Goal: Transaction & Acquisition: Purchase product/service

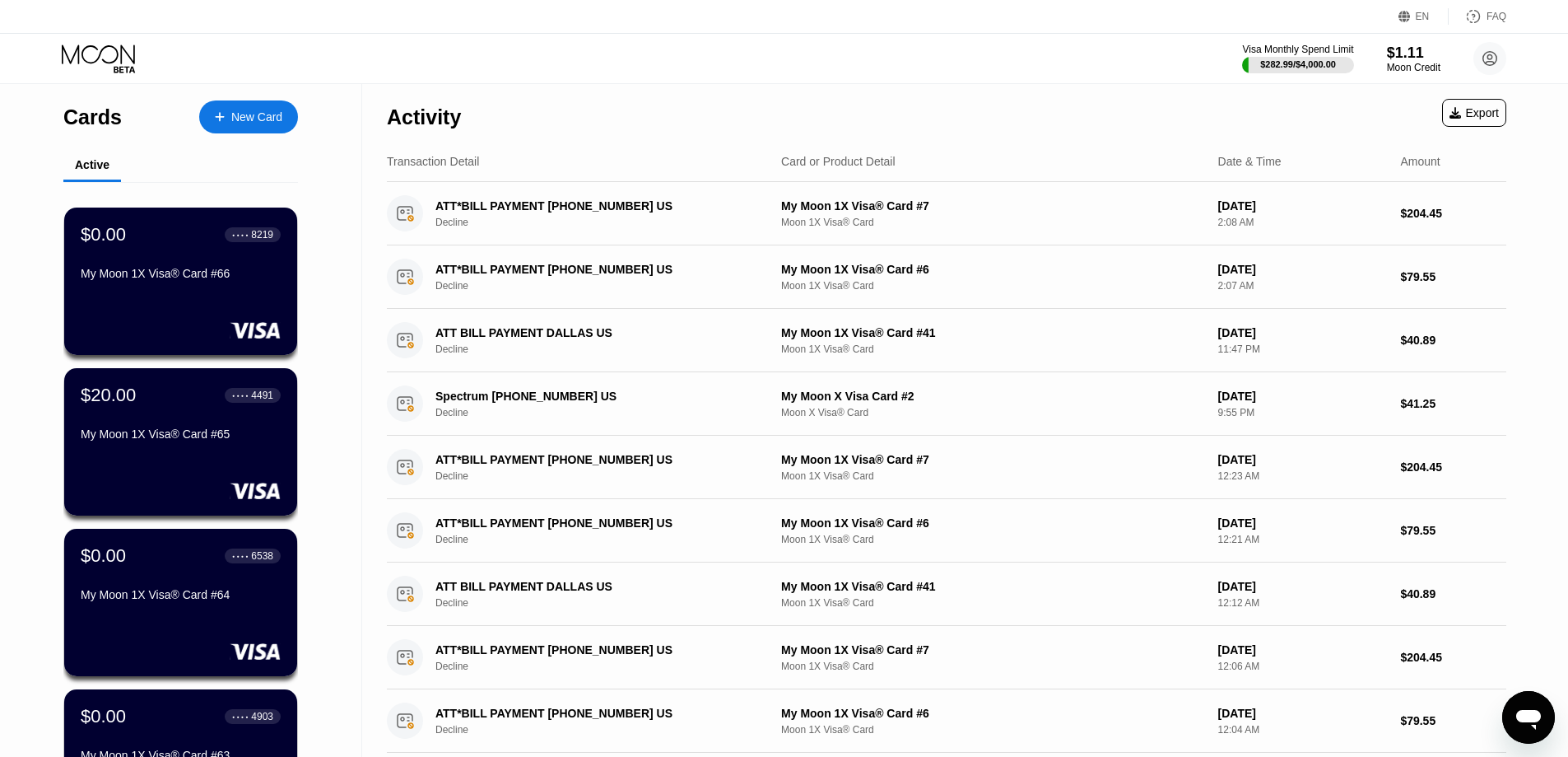
click at [252, 112] on div "New Card" at bounding box center [257, 118] width 51 height 14
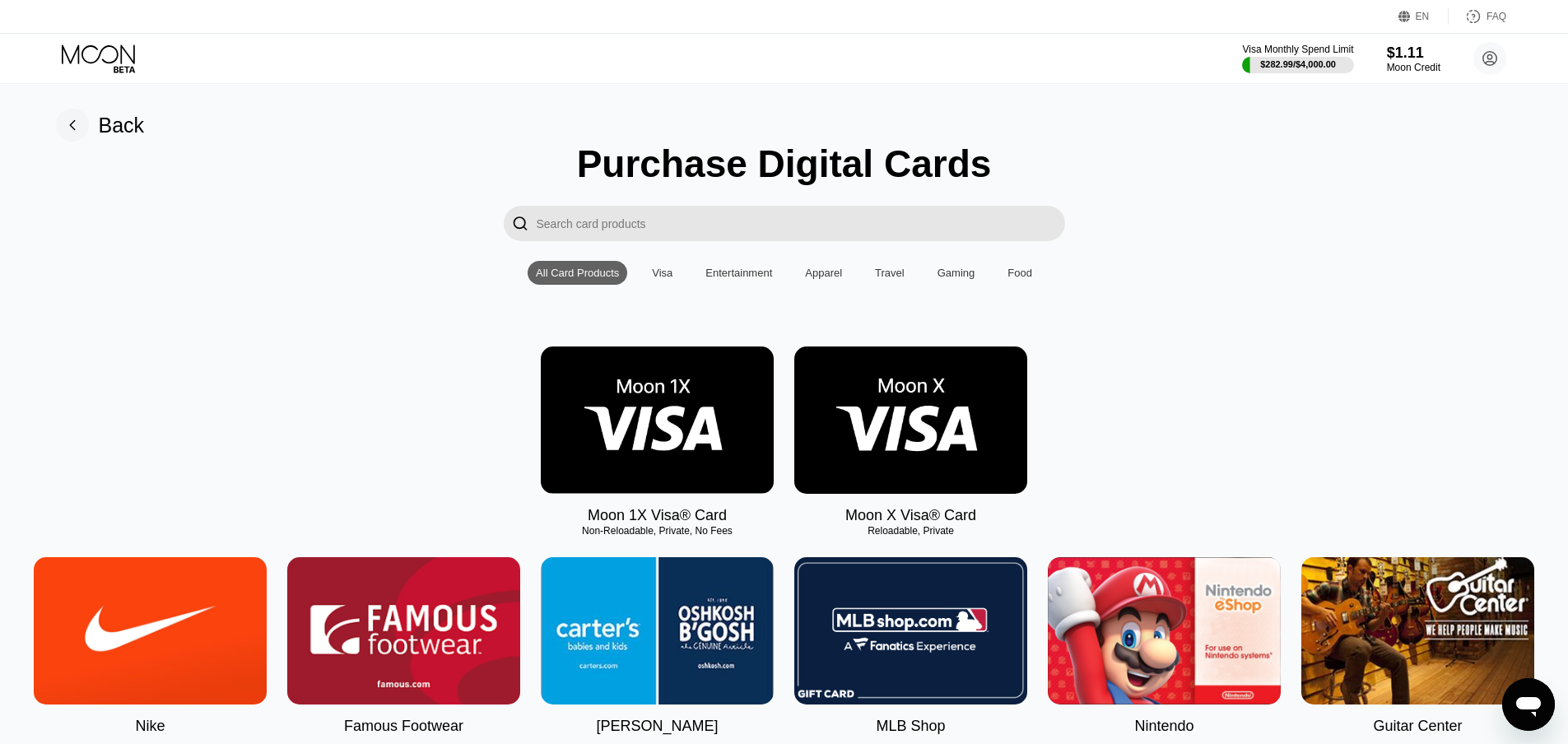
drag, startPoint x: 722, startPoint y: 422, endPoint x: 720, endPoint y: 434, distance: 12.2
click at [722, 423] on img at bounding box center [658, 420] width 233 height 147
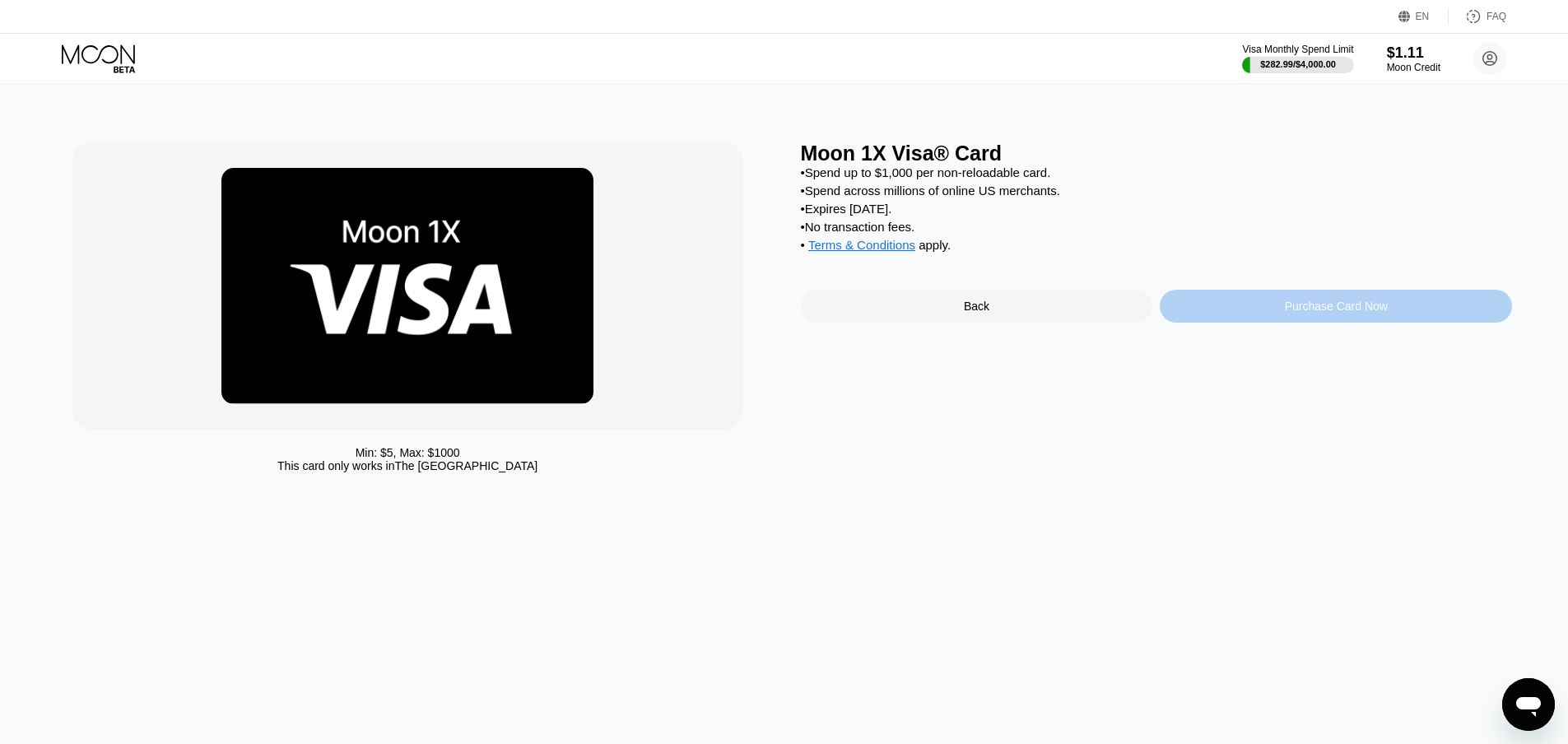
click at [1340, 313] on div "Purchase Card Now" at bounding box center [1336, 306] width 103 height 13
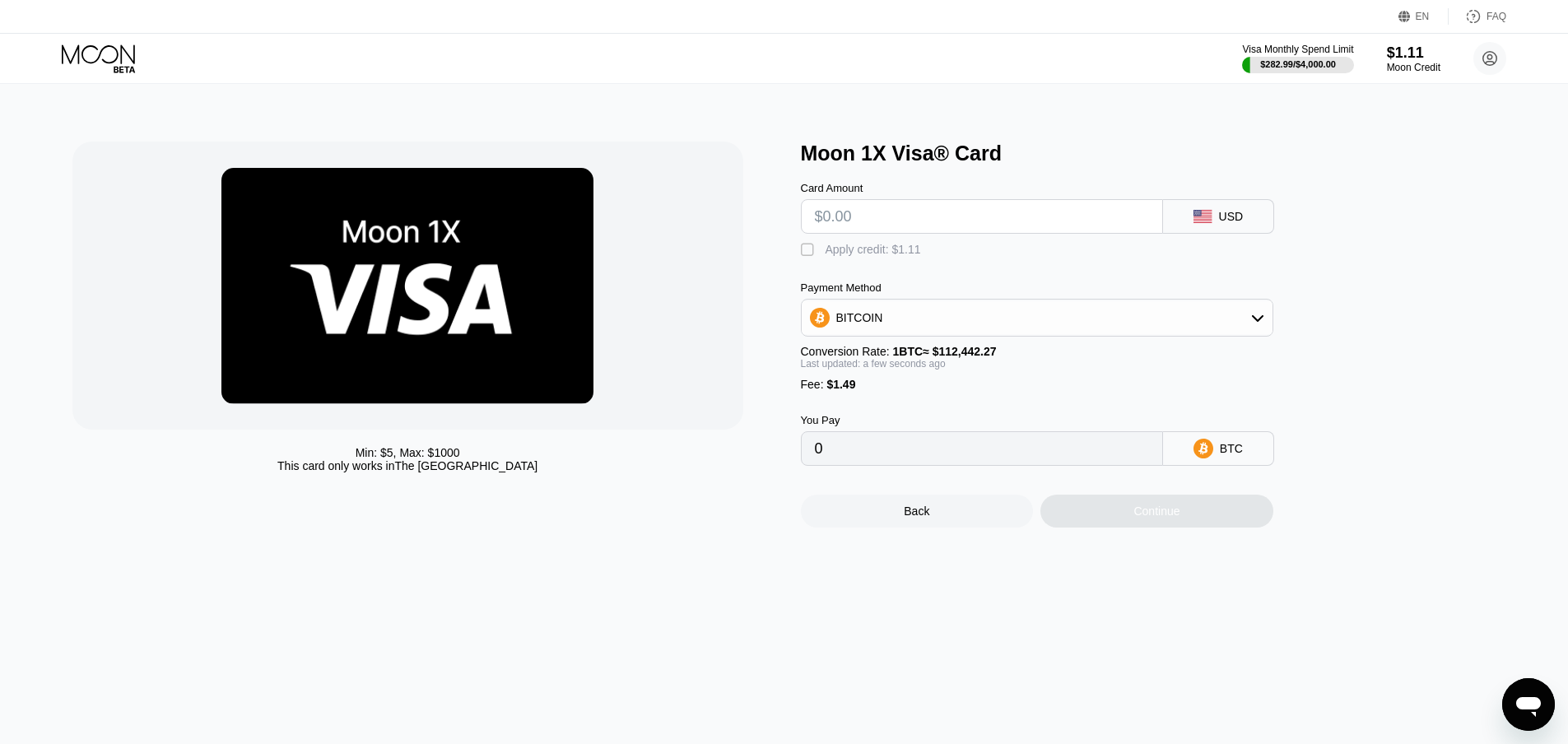
click at [902, 214] on input "text" at bounding box center [981, 217] width 334 height 33
type input "$20"
type input "0.00019113"
type input "$20"
click at [895, 328] on div "BITCOIN" at bounding box center [1037, 318] width 471 height 33
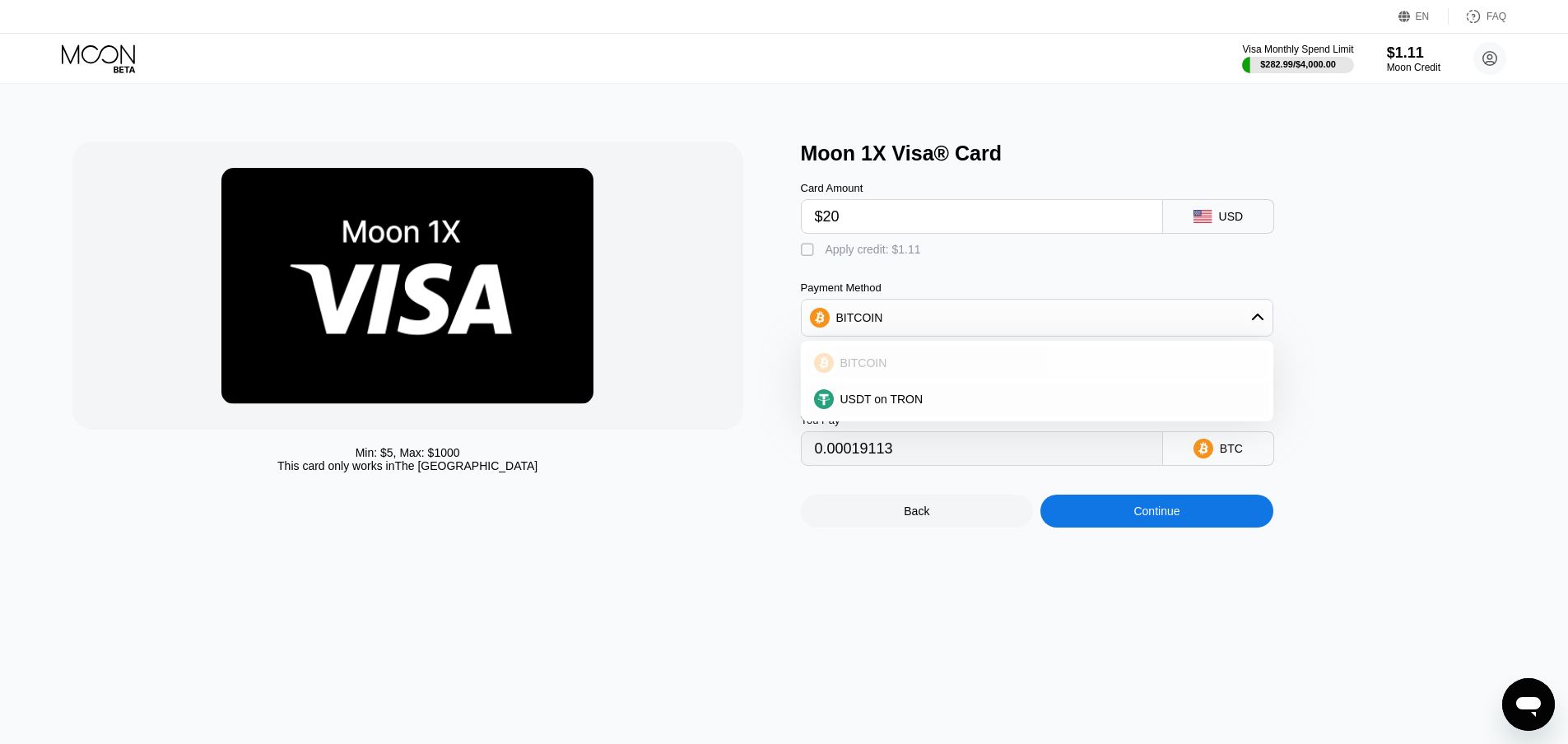
click at [886, 406] on span "USDT on TRON" at bounding box center [881, 399] width 83 height 13
type input "21.71"
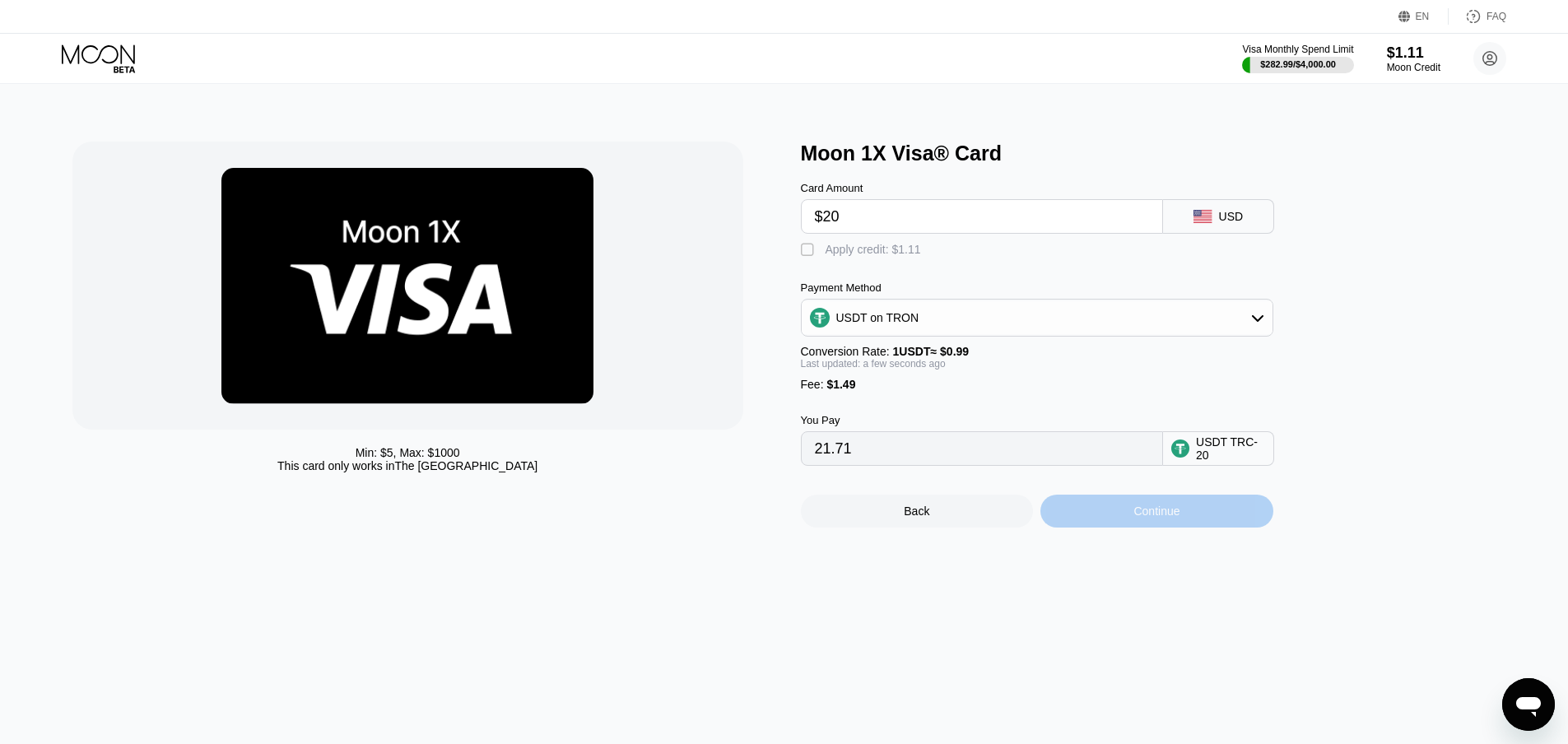
click at [1145, 518] on div "Continue" at bounding box center [1156, 511] width 46 height 13
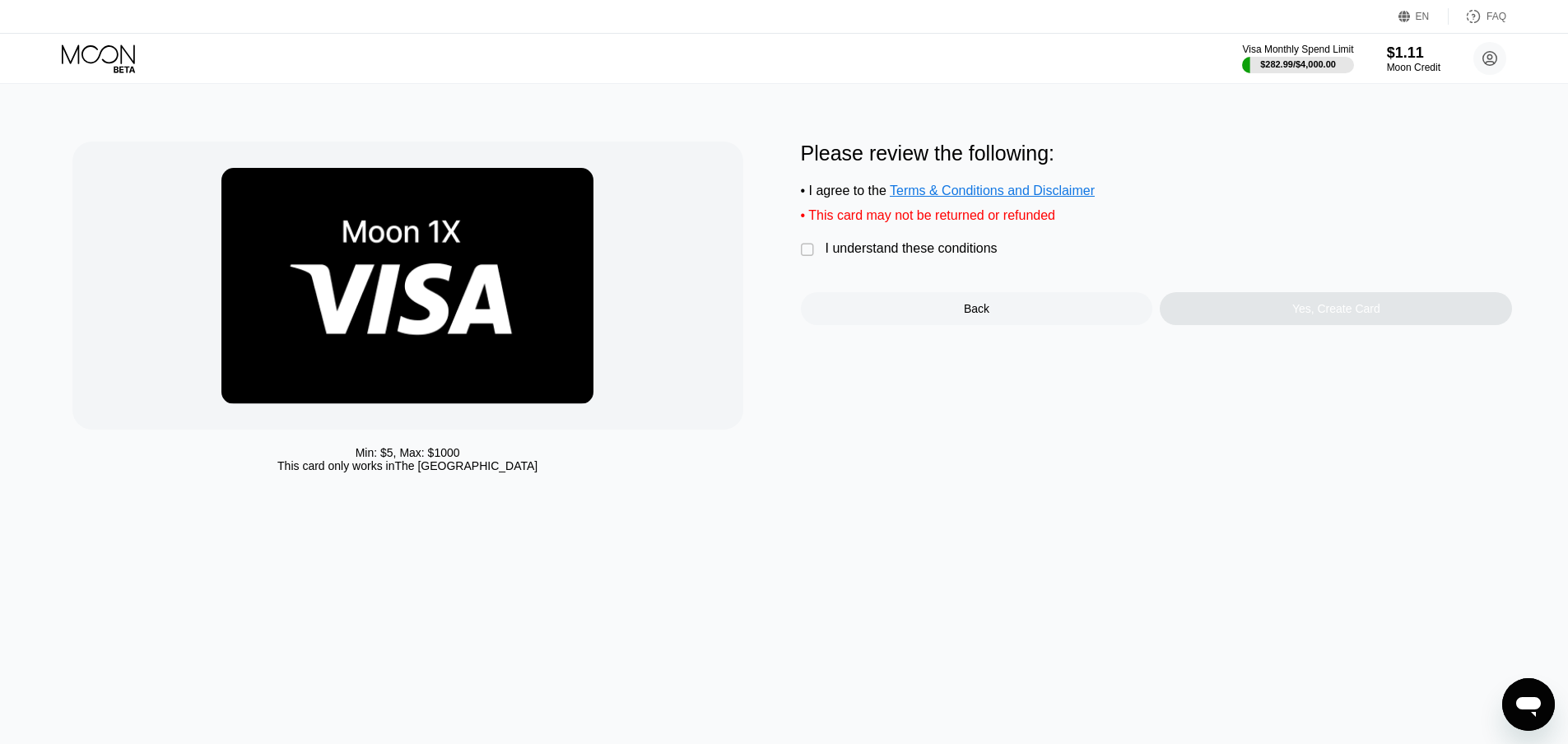
click at [875, 256] on div "I understand these conditions" at bounding box center [911, 248] width 172 height 15
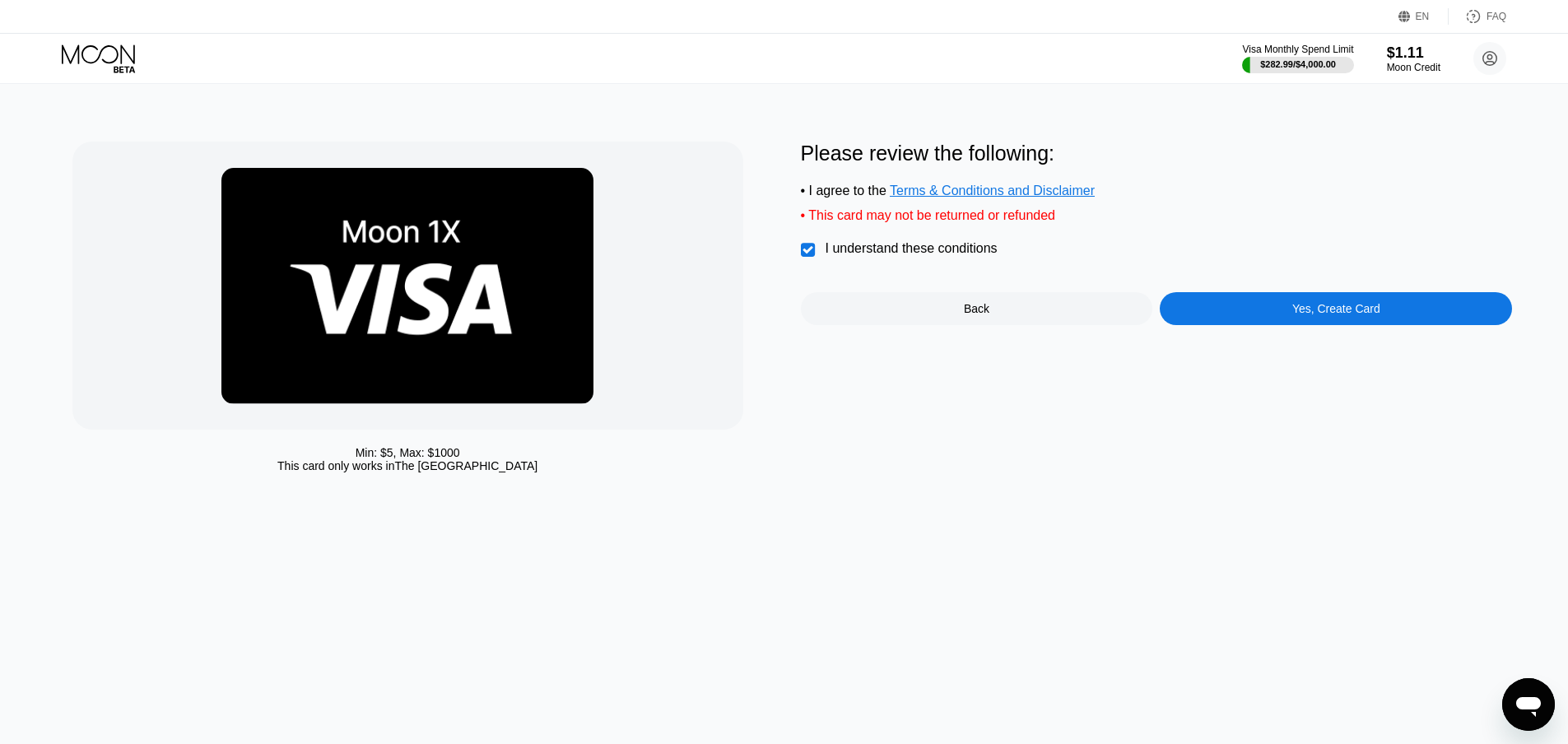
click at [1250, 326] on div "Yes, Create Card" at bounding box center [1336, 309] width 353 height 33
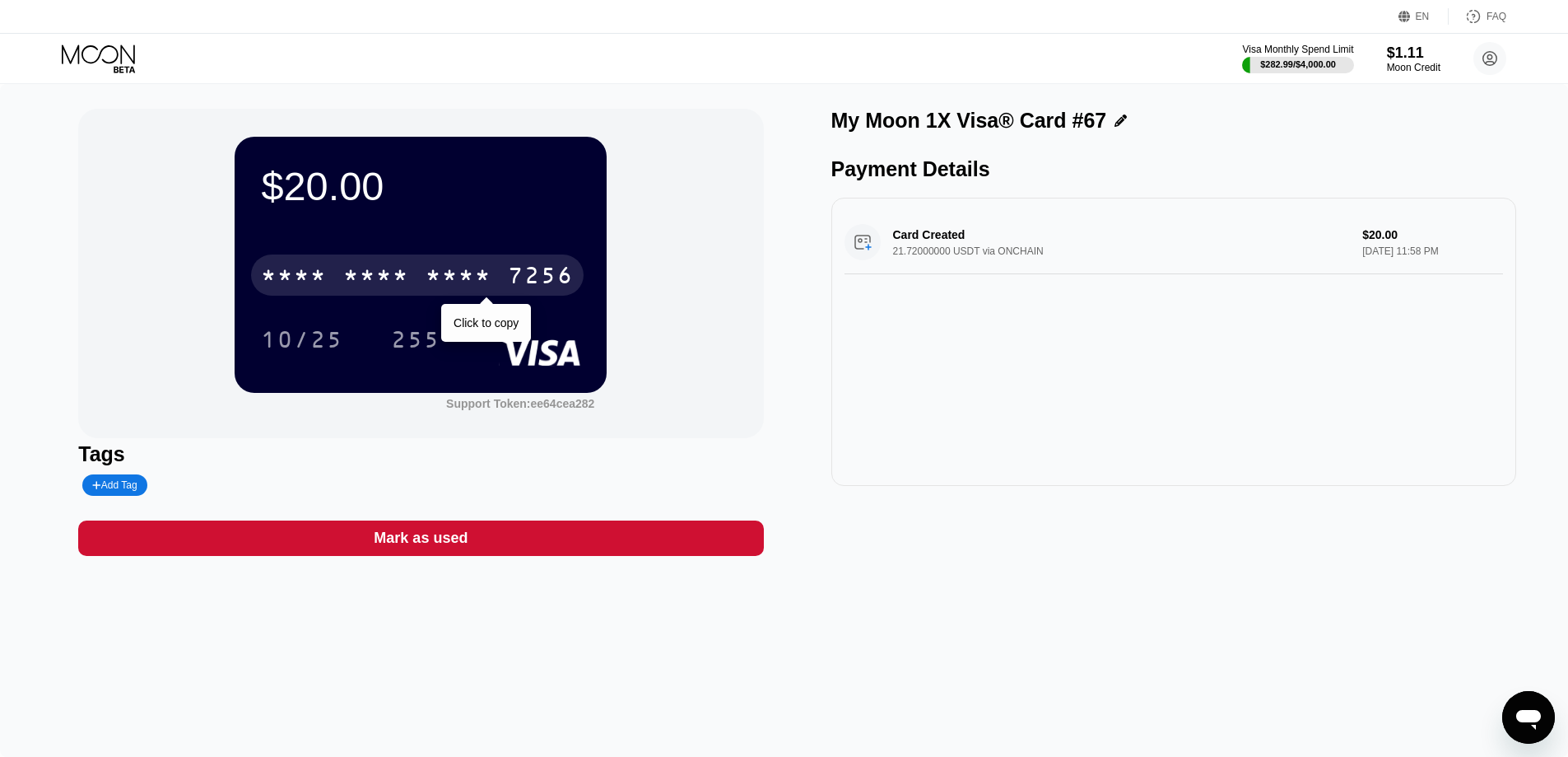
click at [491, 282] on div "* * * *" at bounding box center [458, 277] width 66 height 26
click at [309, 330] on div "10/25" at bounding box center [302, 339] width 107 height 41
click at [411, 320] on div "4513 6500 2675 7256 Click to copy 10/25 255" at bounding box center [421, 290] width 319 height 97
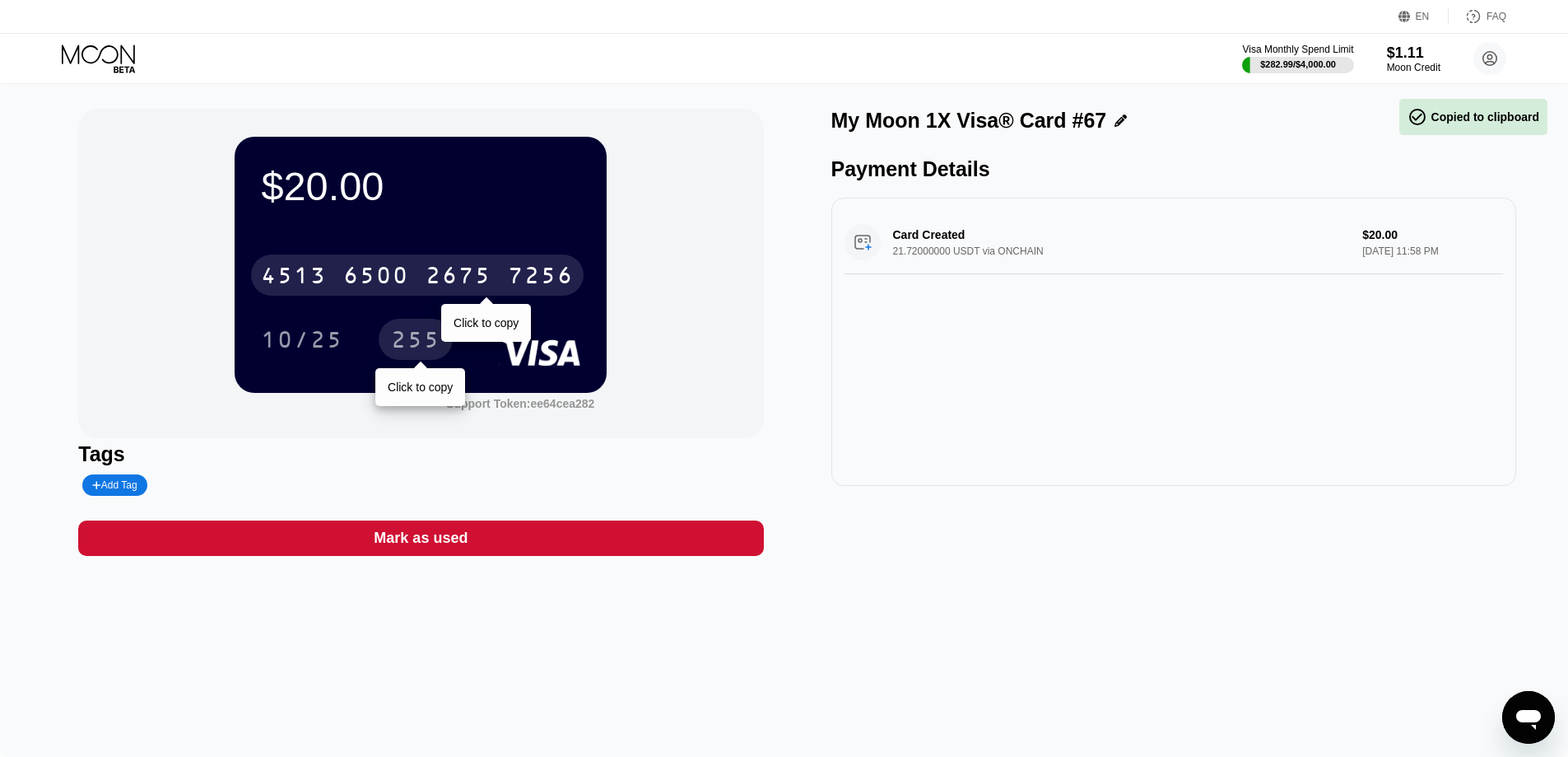
click at [412, 338] on div "255" at bounding box center [416, 341] width 49 height 26
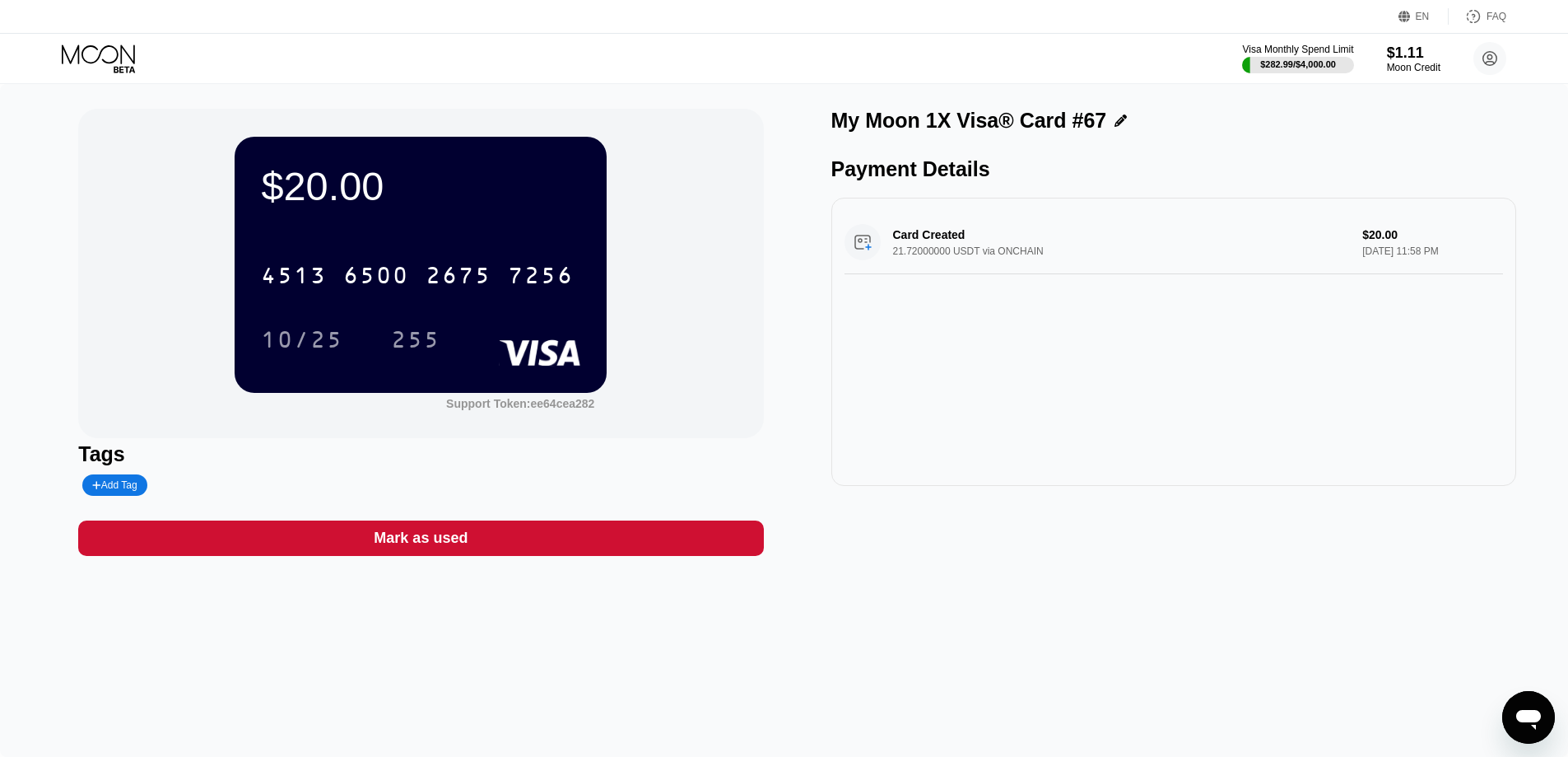
click at [67, 43] on div "Visa Monthly Spend Limit $282.99 / $4,000.00 $1.11 Moon Credit irfan ansari irf…" at bounding box center [784, 58] width 1568 height 49
click at [108, 40] on div "Visa Monthly Spend Limit $282.99 / $4,000.00 $1.11 Moon Credit irfan ansari irf…" at bounding box center [784, 58] width 1568 height 49
click at [110, 51] on icon at bounding box center [99, 59] width 76 height 29
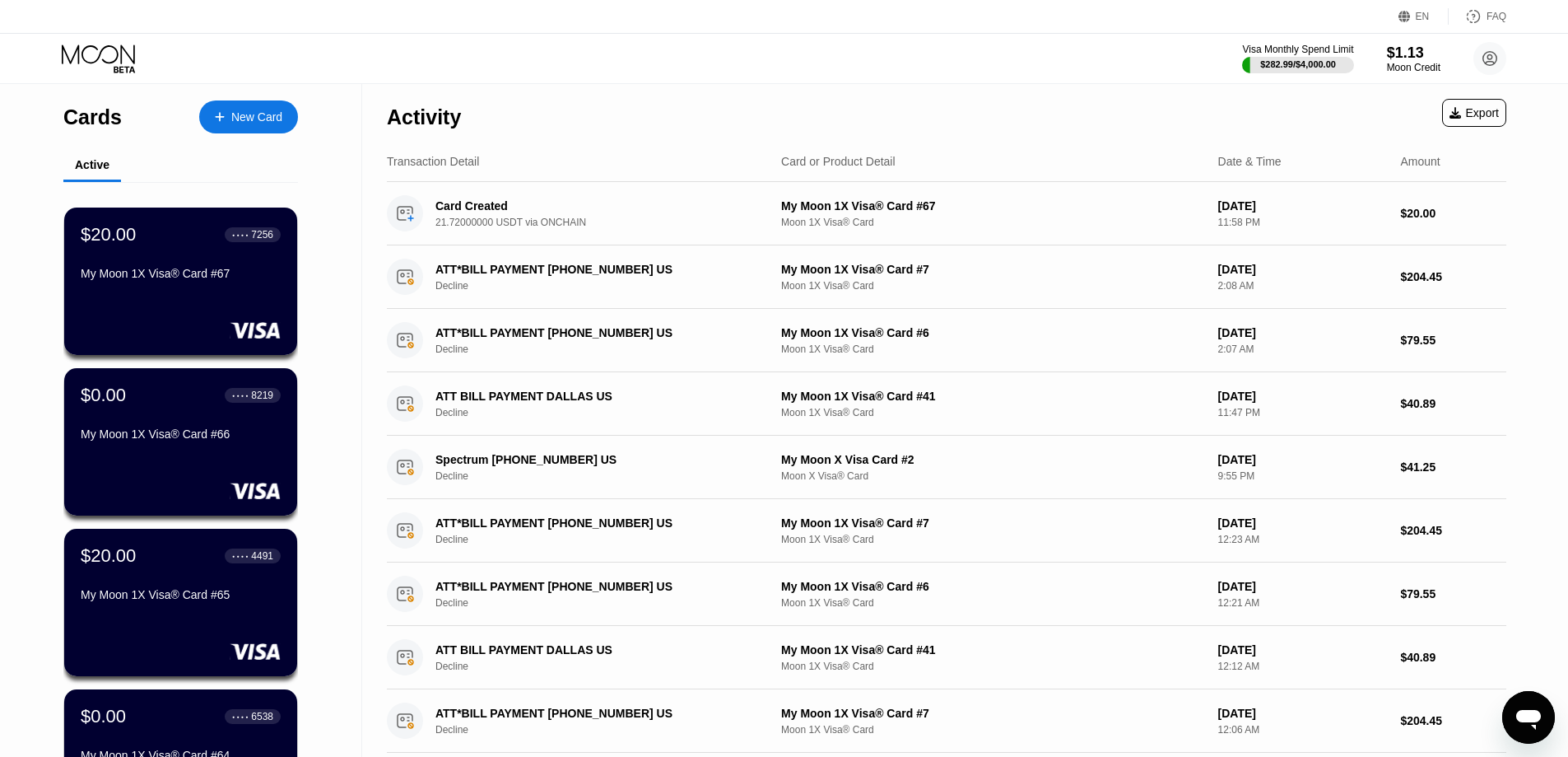
click at [268, 111] on div "New Card" at bounding box center [257, 118] width 51 height 14
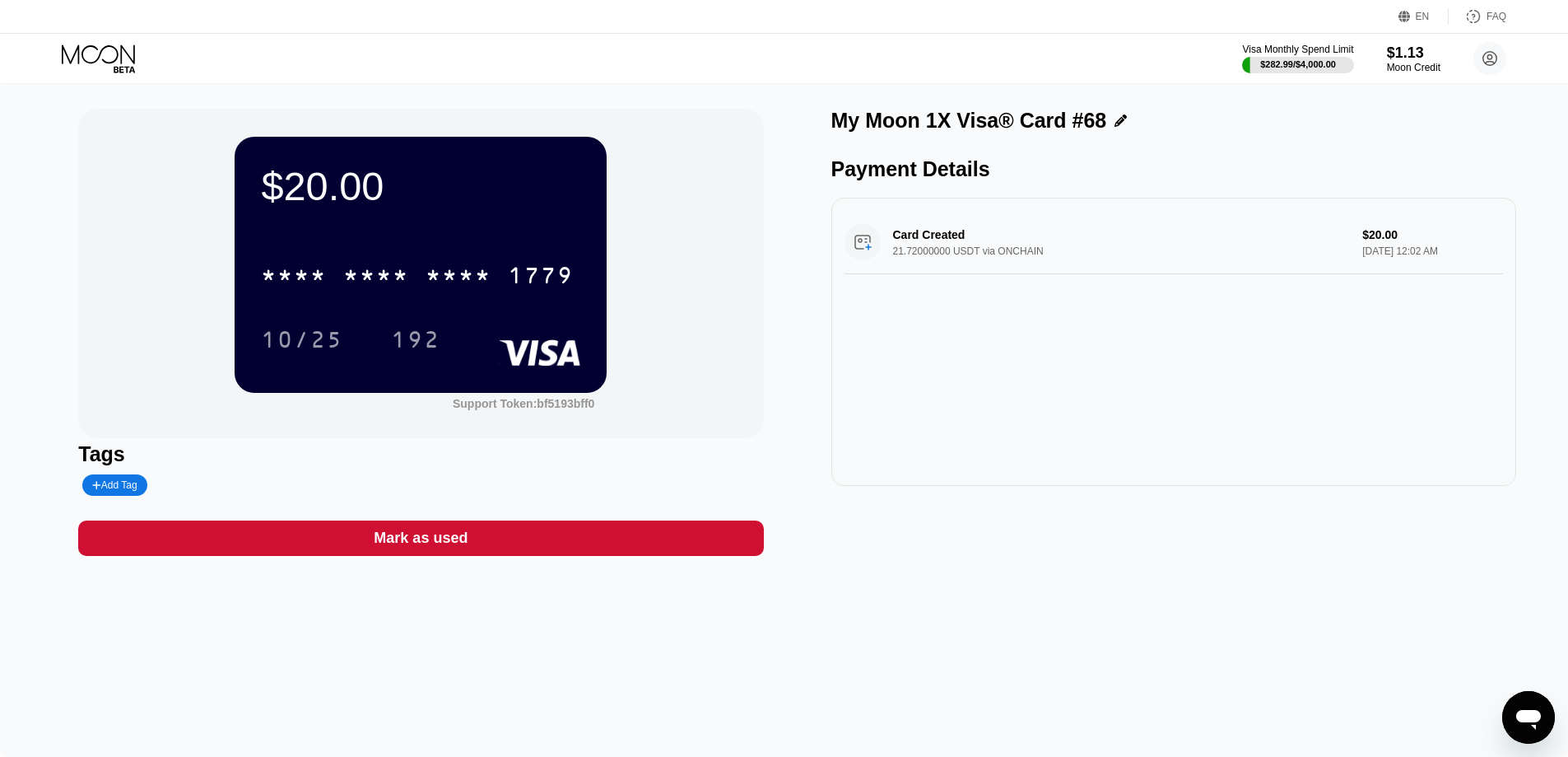
click at [426, 294] on div "* * * * * * * * * * * * 1779" at bounding box center [417, 275] width 332 height 41
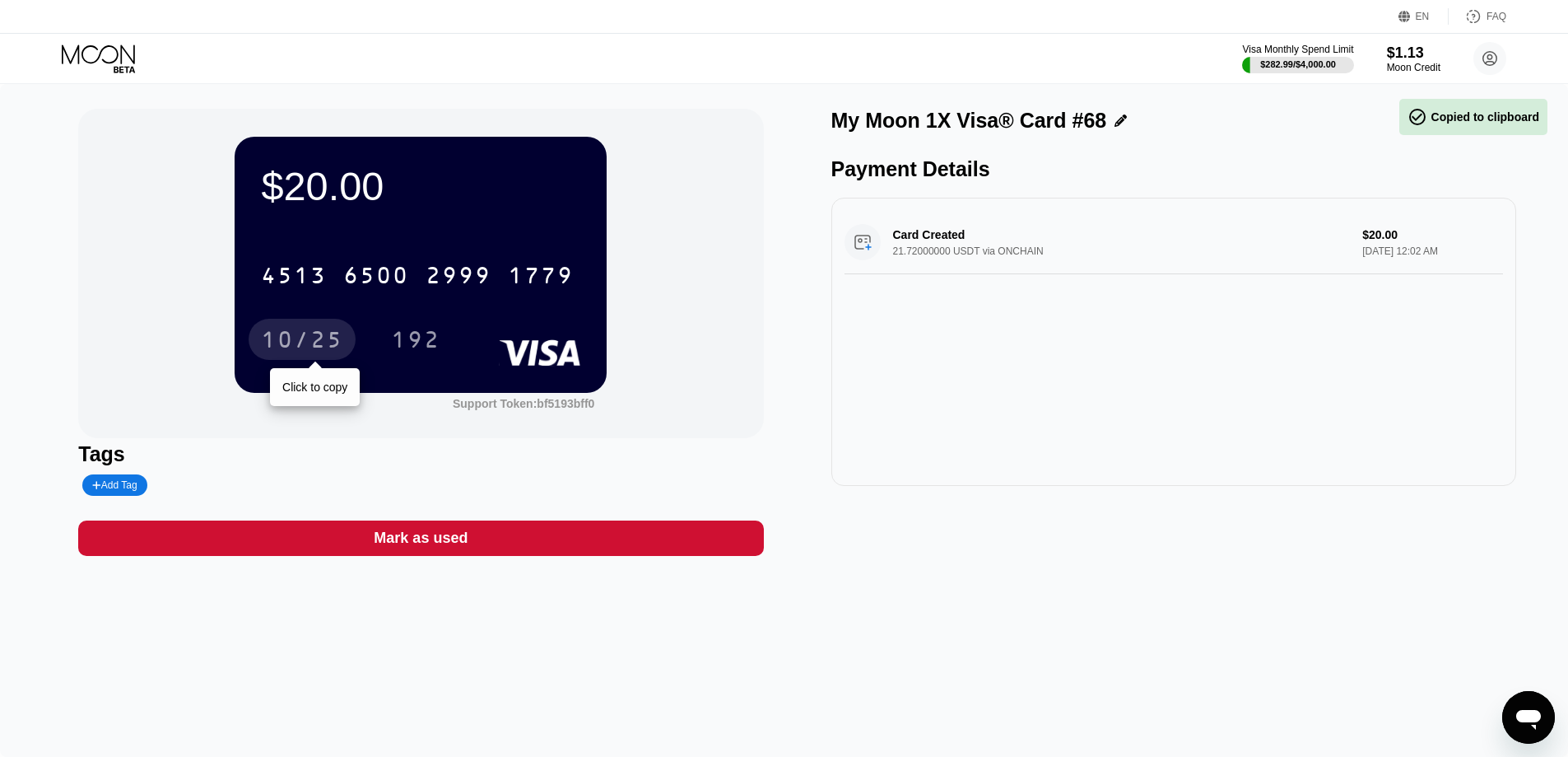
click at [344, 345] on div "10/25" at bounding box center [302, 339] width 107 height 41
click at [404, 341] on div "192" at bounding box center [416, 341] width 49 height 26
click at [89, 57] on icon at bounding box center [99, 59] width 76 height 29
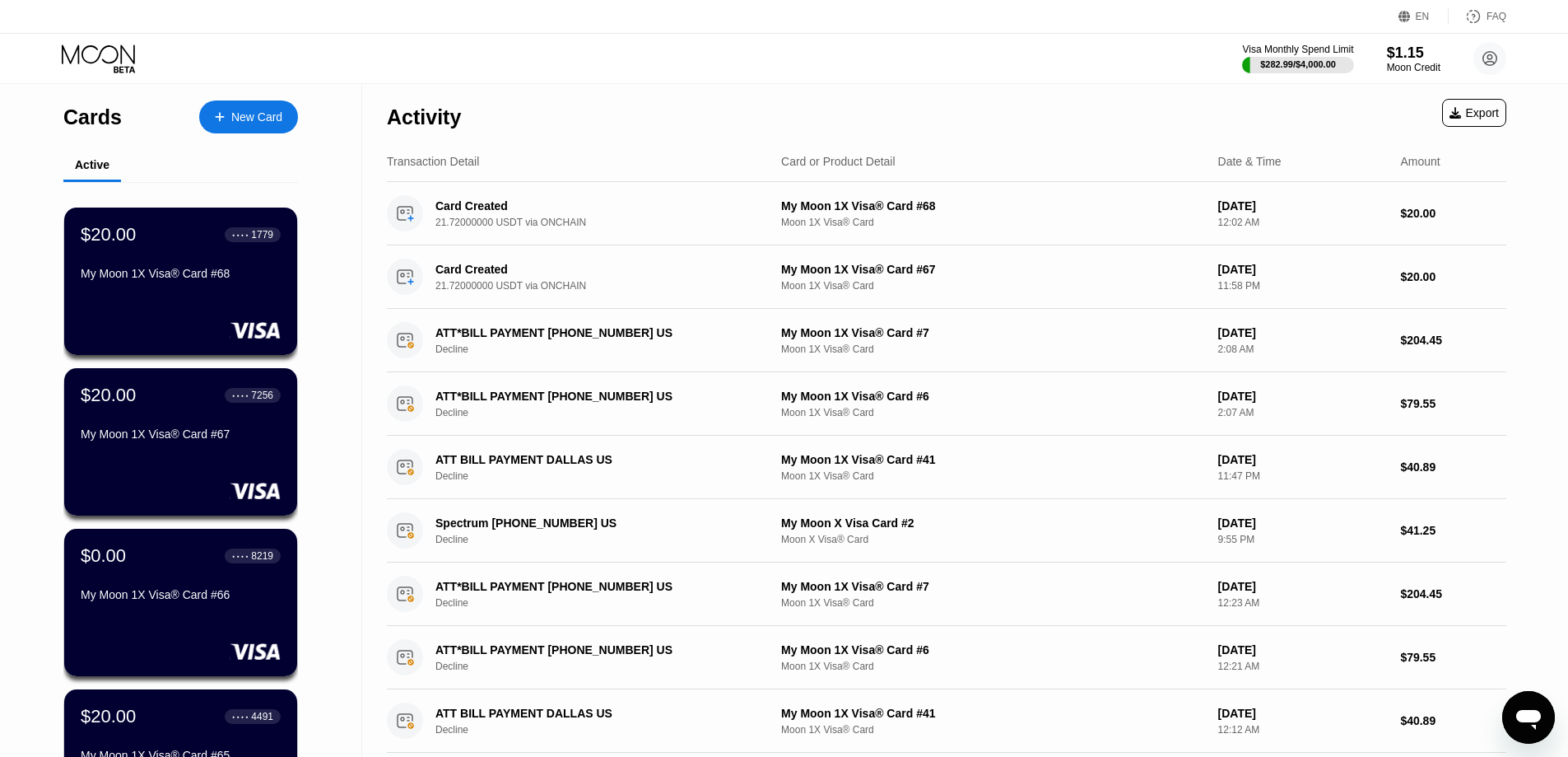
click at [234, 119] on div "New Card" at bounding box center [257, 118] width 51 height 14
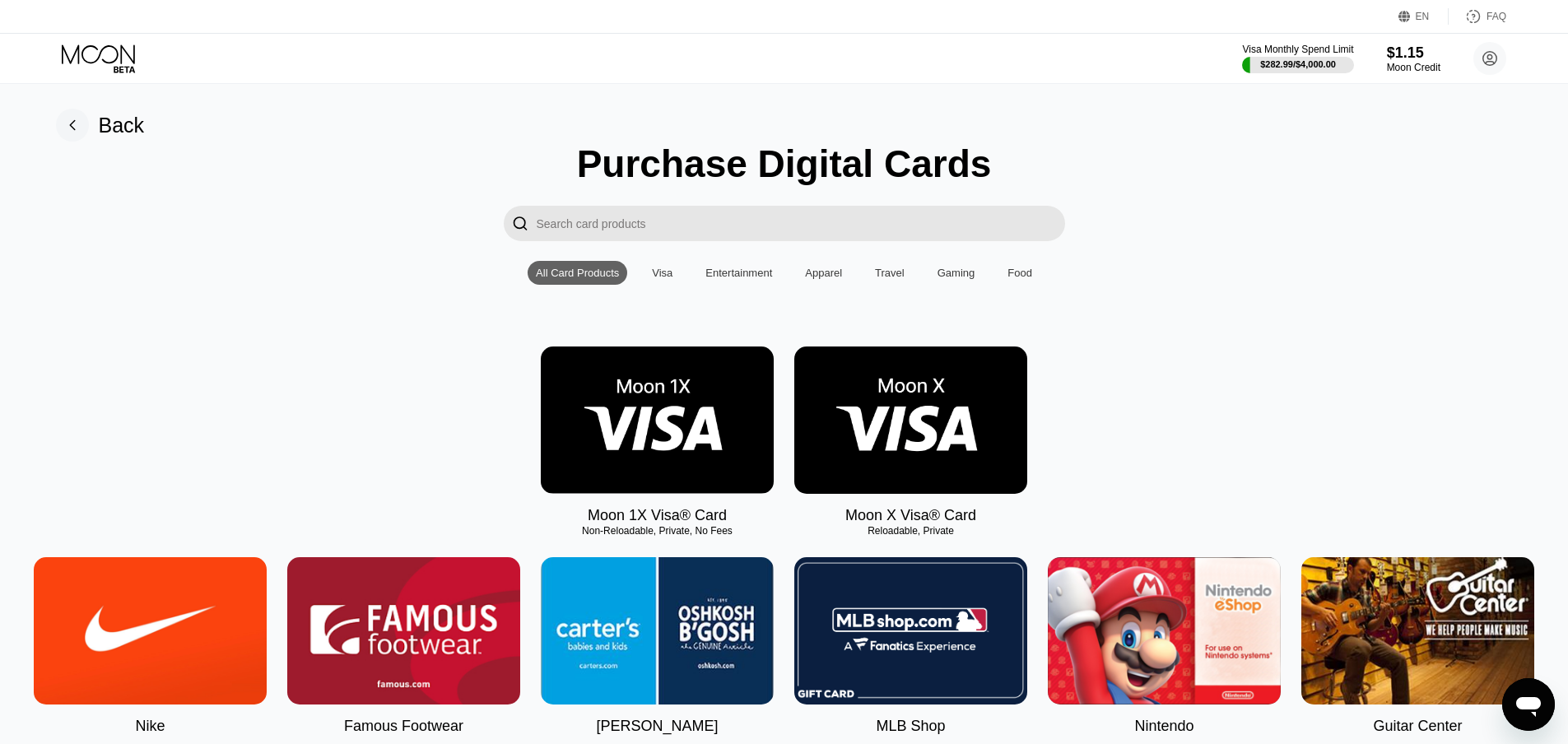
click at [673, 424] on img at bounding box center [658, 420] width 233 height 147
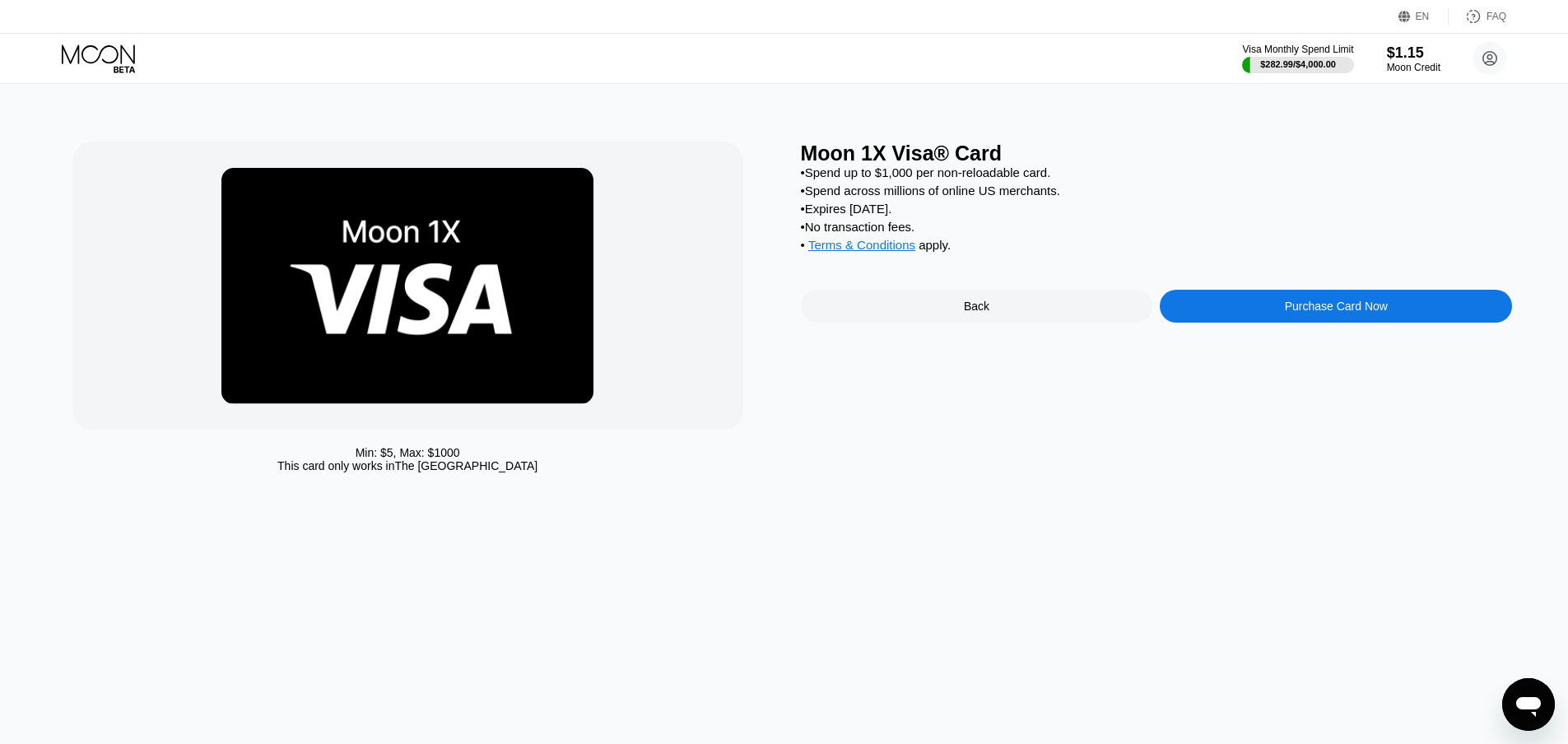
click at [1319, 313] on div "Purchase Card Now" at bounding box center [1336, 306] width 103 height 13
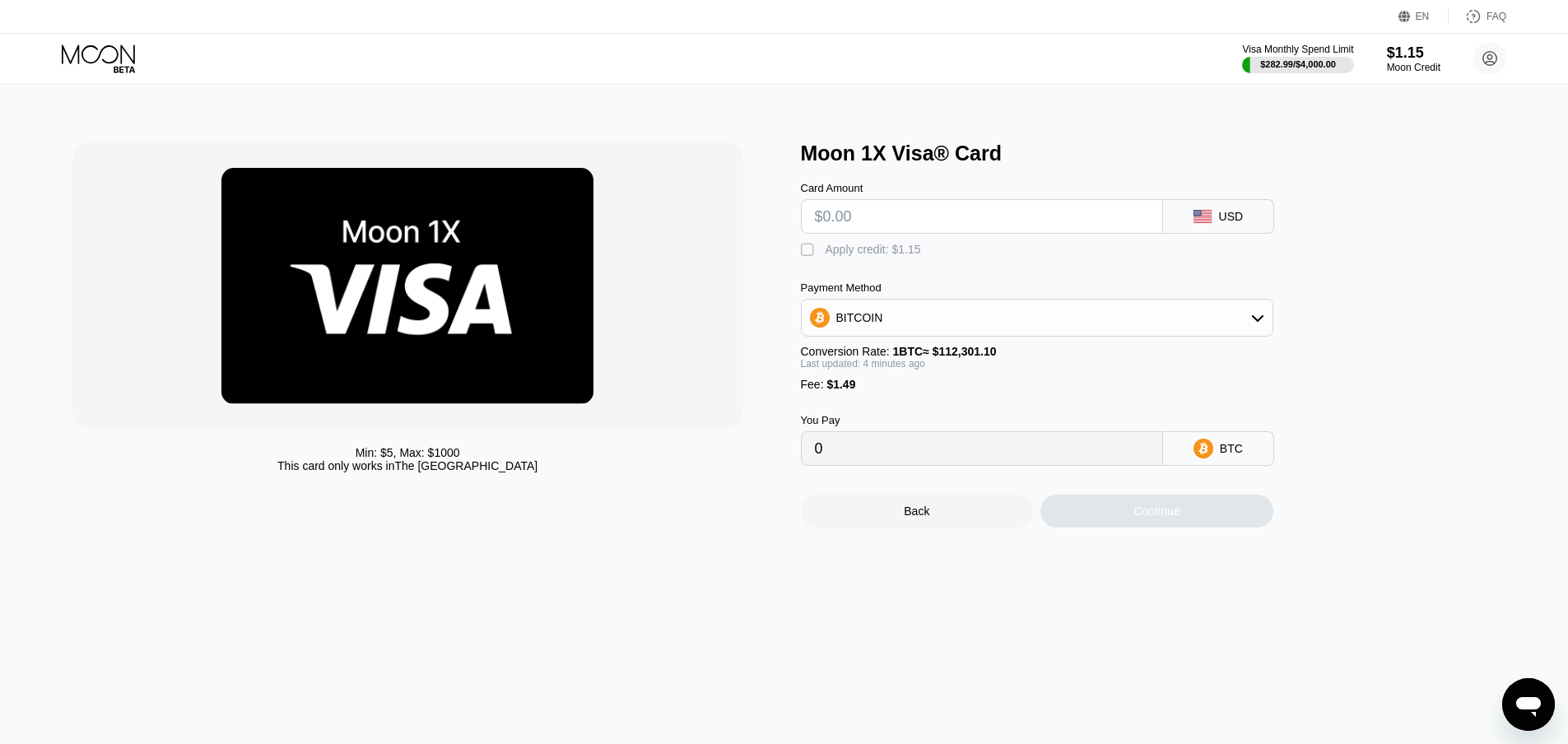
click at [894, 221] on input "text" at bounding box center [981, 217] width 334 height 33
type input "$20"
type input "0.00019140"
type input "$20"
click at [957, 331] on div "BITCOIN" at bounding box center [1037, 318] width 471 height 33
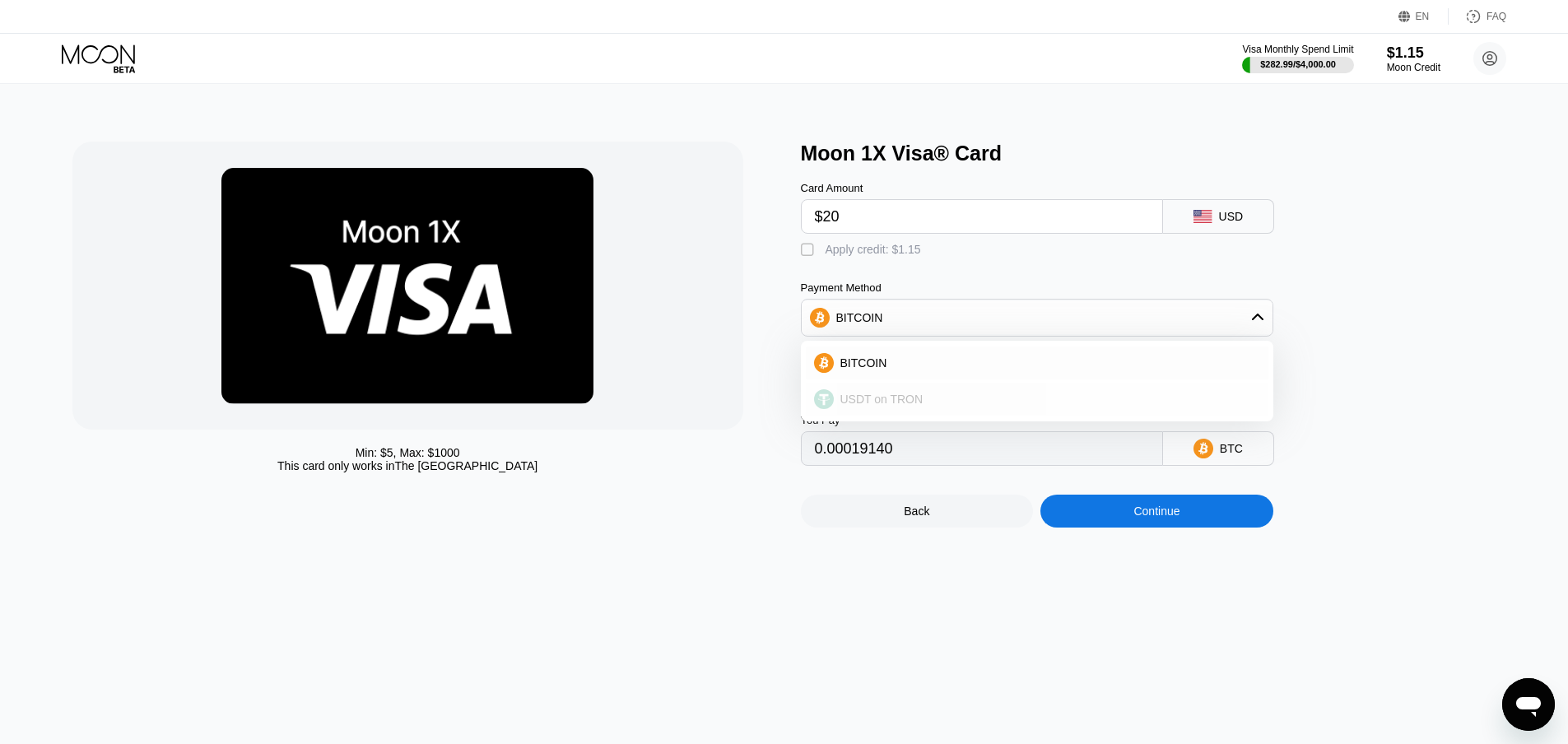
click at [931, 416] on div "USDT on TRON" at bounding box center [1037, 399] width 462 height 33
type input "21.71"
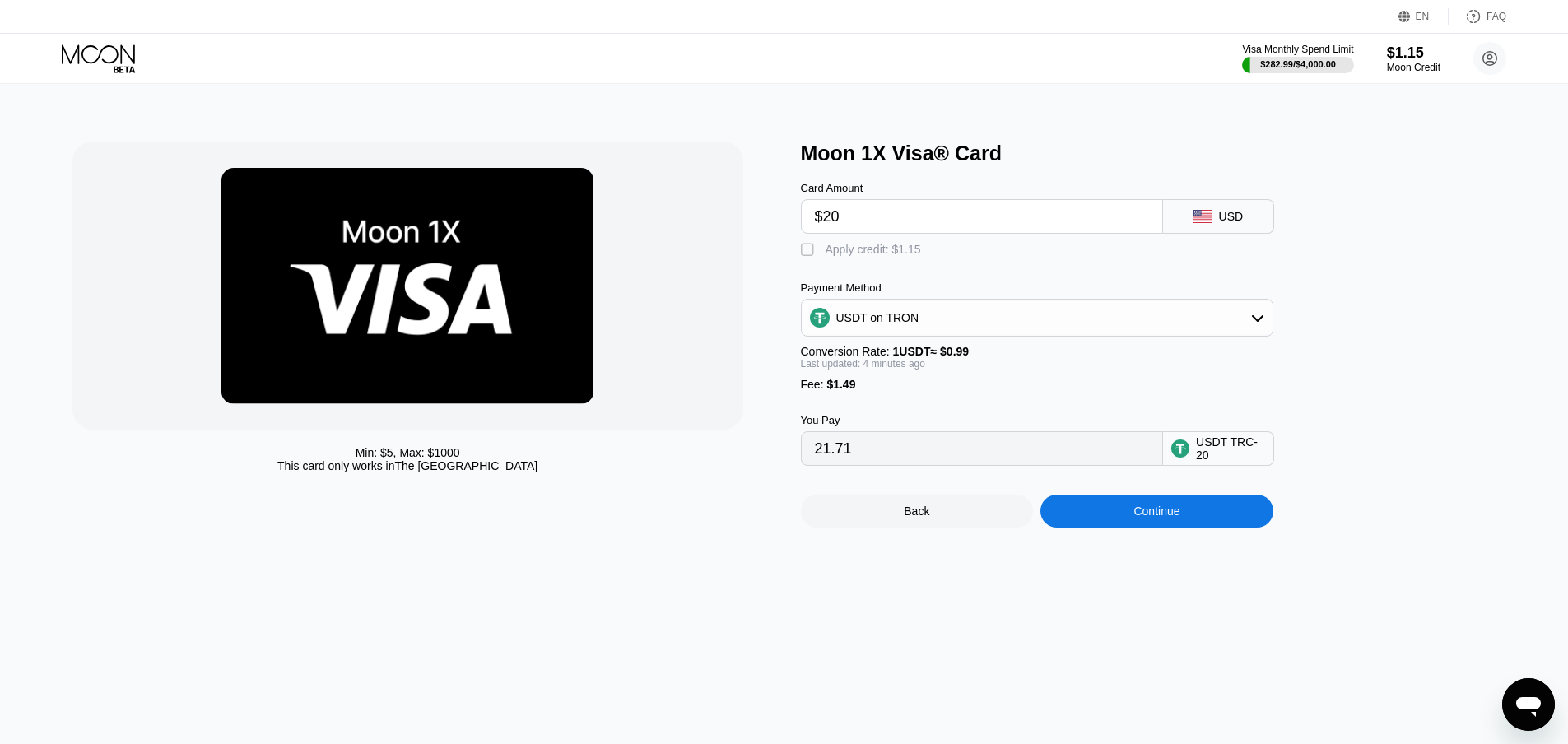
click at [1162, 518] on div "Continue" at bounding box center [1156, 511] width 46 height 13
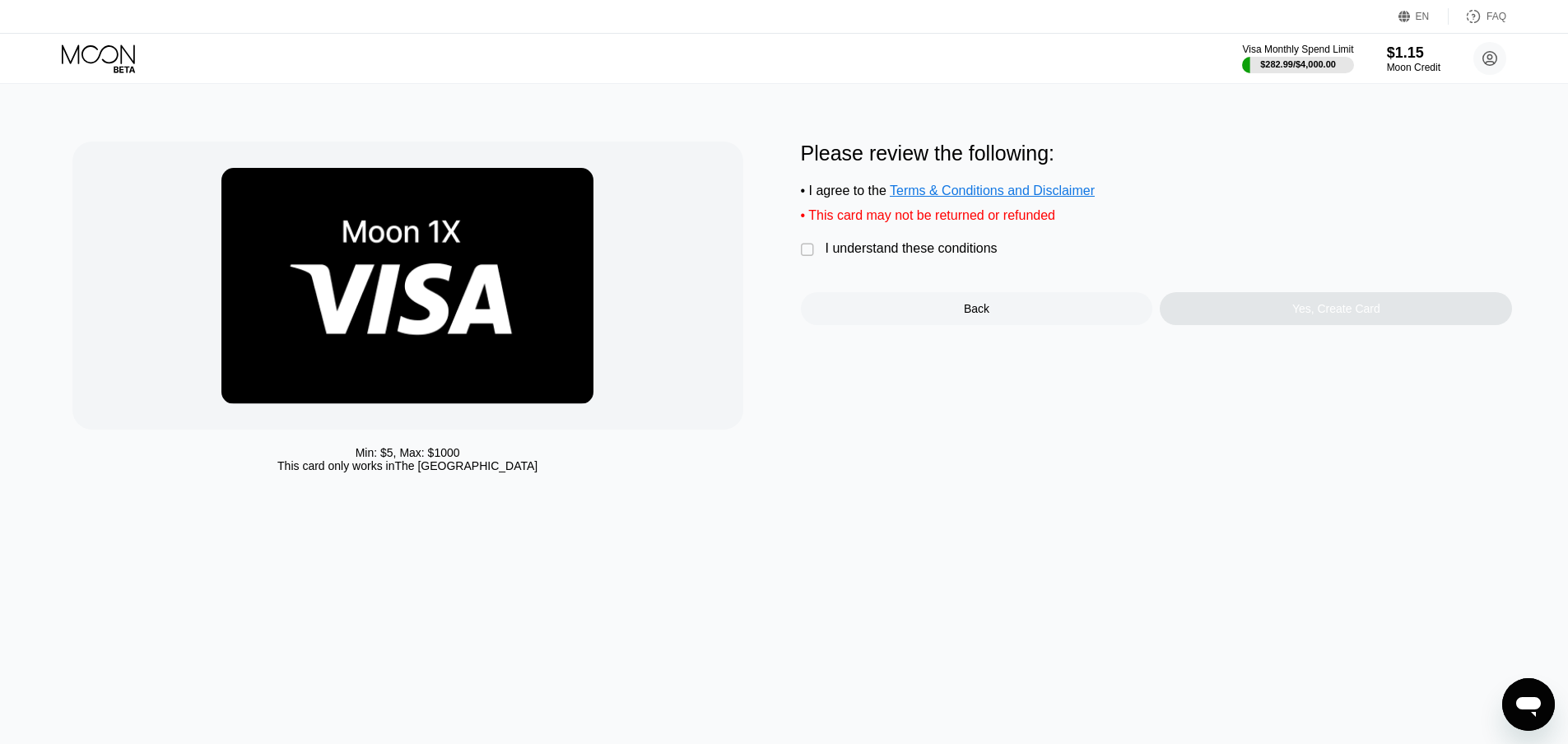
click at [852, 247] on div "Please review the following: • I agree to the Terms & Conditions and Disclaimer…" at bounding box center [1157, 232] width 712 height 183
click at [898, 256] on div "I understand these conditions" at bounding box center [911, 248] width 172 height 15
click at [1283, 312] on div "Yes, Create Card" at bounding box center [1336, 309] width 353 height 33
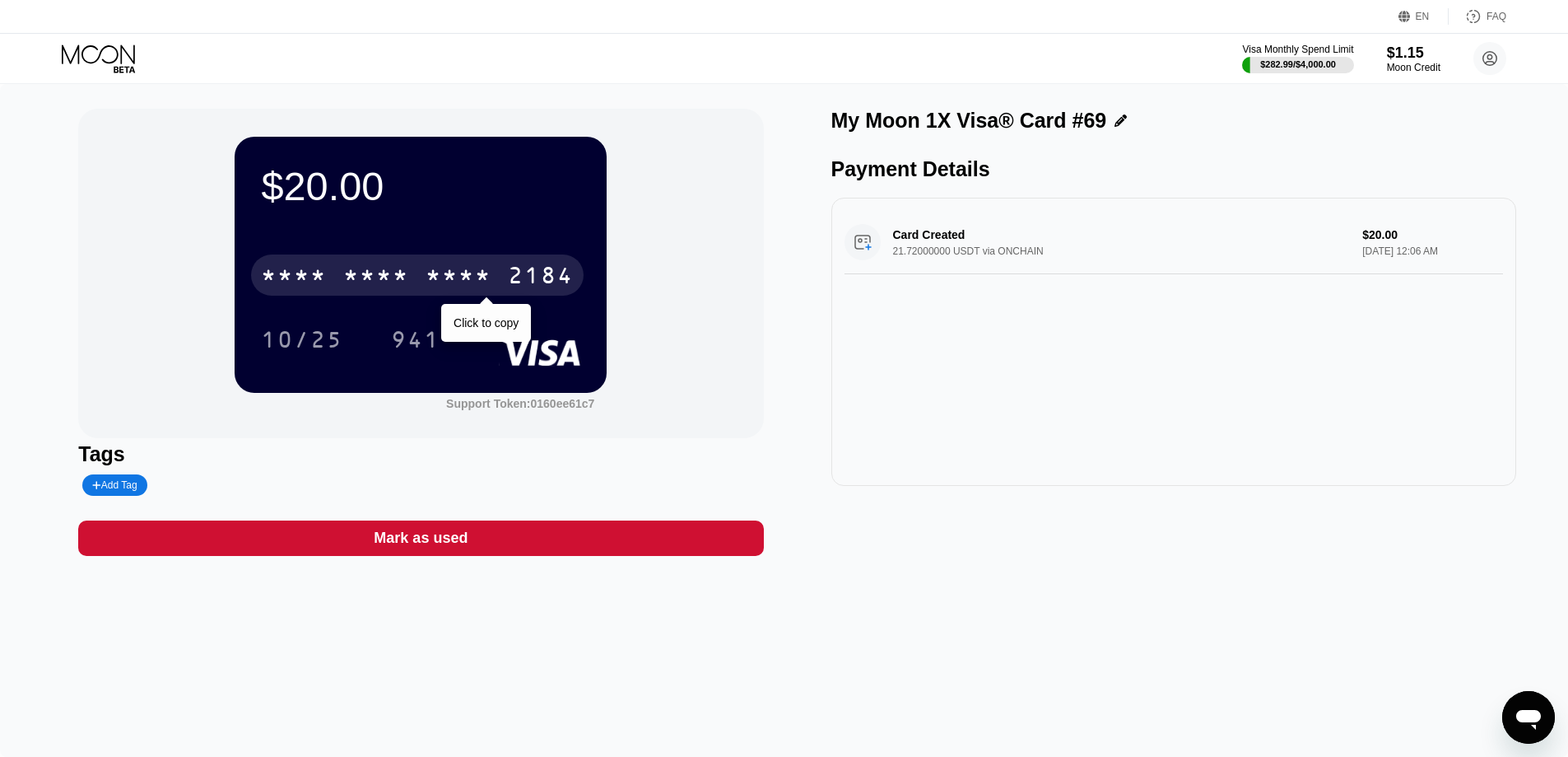
click at [438, 287] on div "* * * *" at bounding box center [458, 277] width 66 height 26
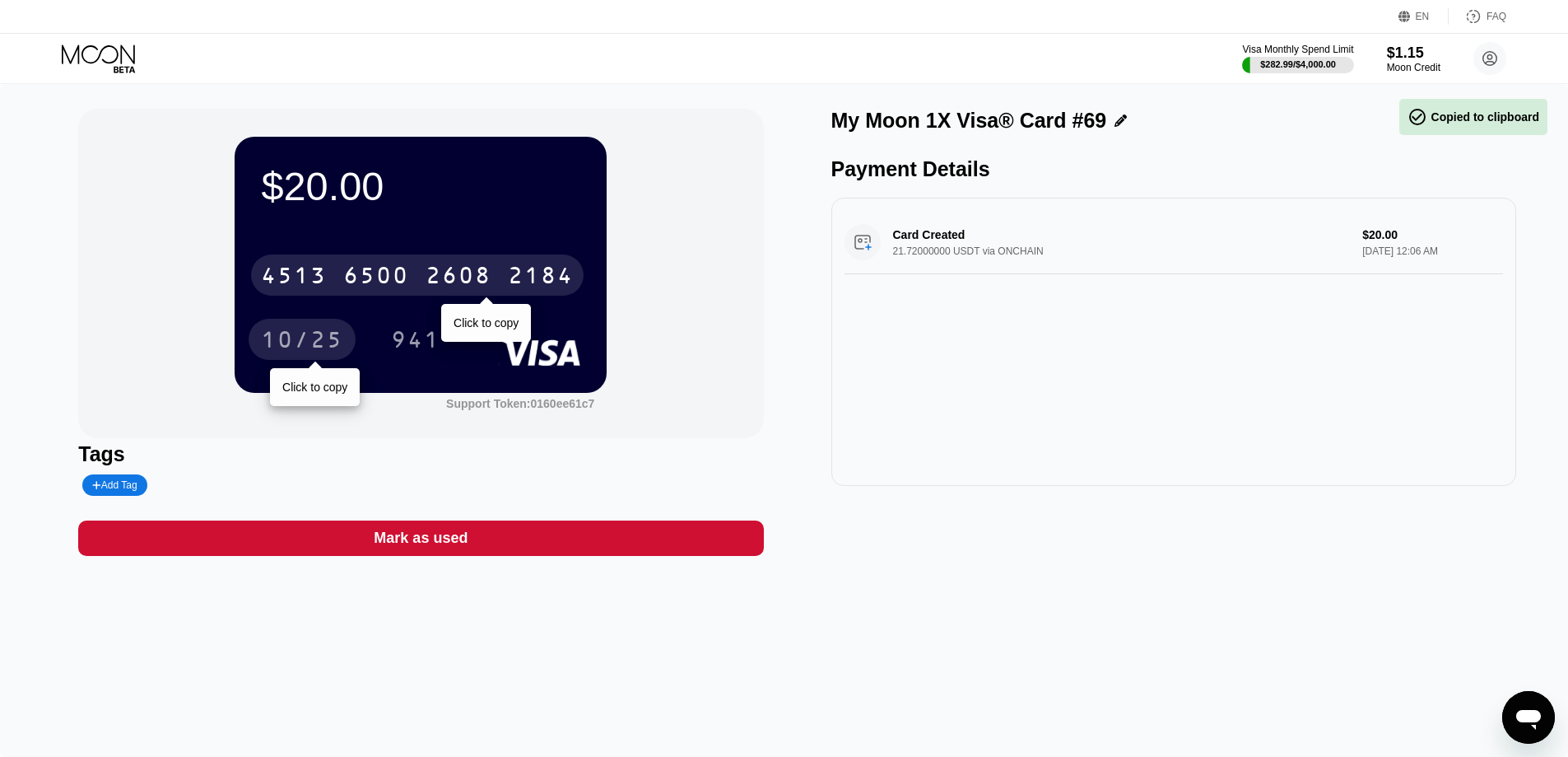
click at [297, 340] on div "10/25" at bounding box center [303, 341] width 82 height 26
click at [311, 329] on div "10/25" at bounding box center [302, 339] width 107 height 41
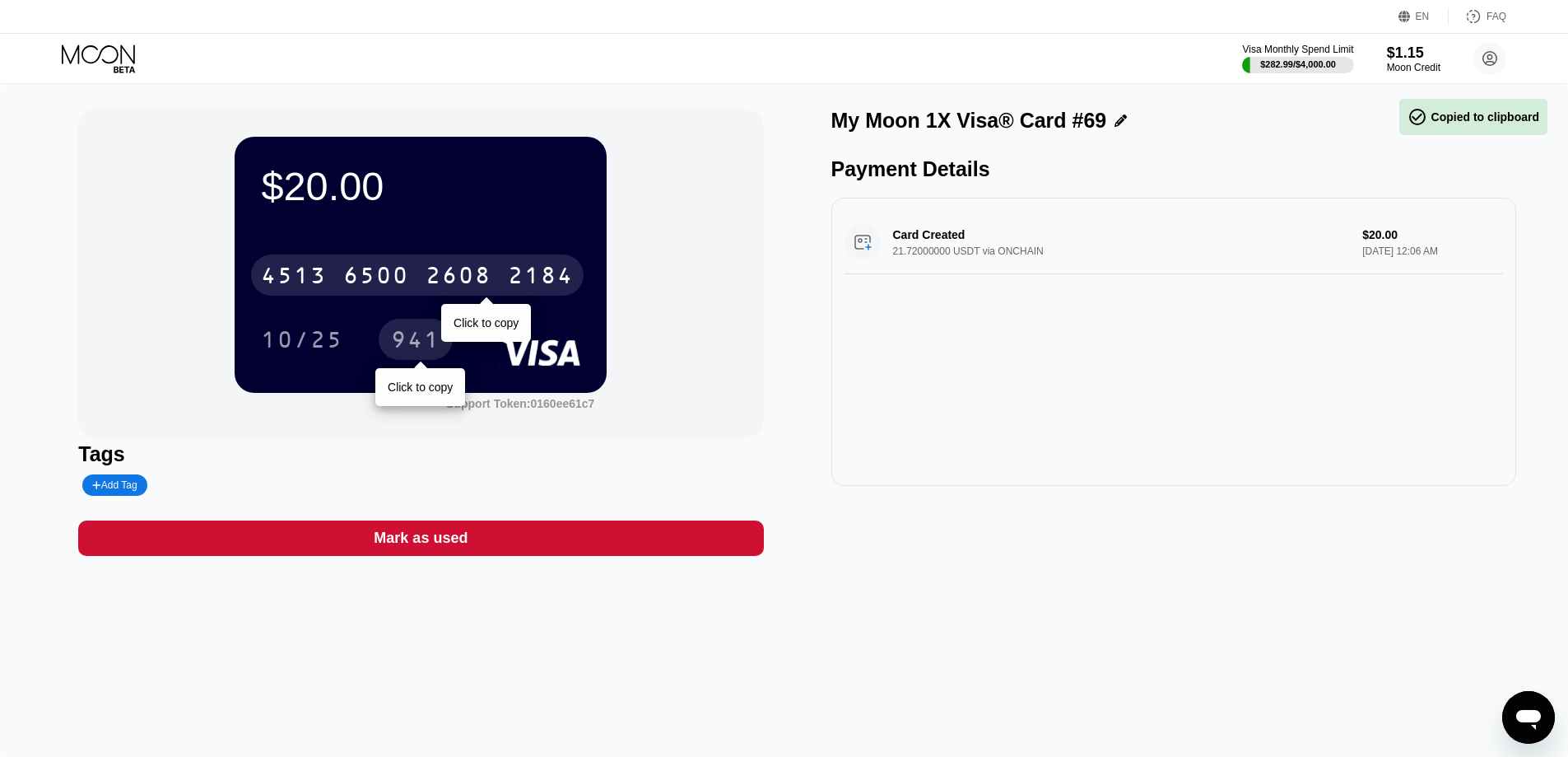
click at [410, 344] on div "941" at bounding box center [416, 341] width 49 height 26
click at [56, 39] on div "Visa Monthly Spend Limit $282.99 / $4,000.00 $1.15 Moon Credit irfan ansari irf…" at bounding box center [784, 58] width 1568 height 49
click at [65, 46] on icon at bounding box center [99, 59] width 76 height 29
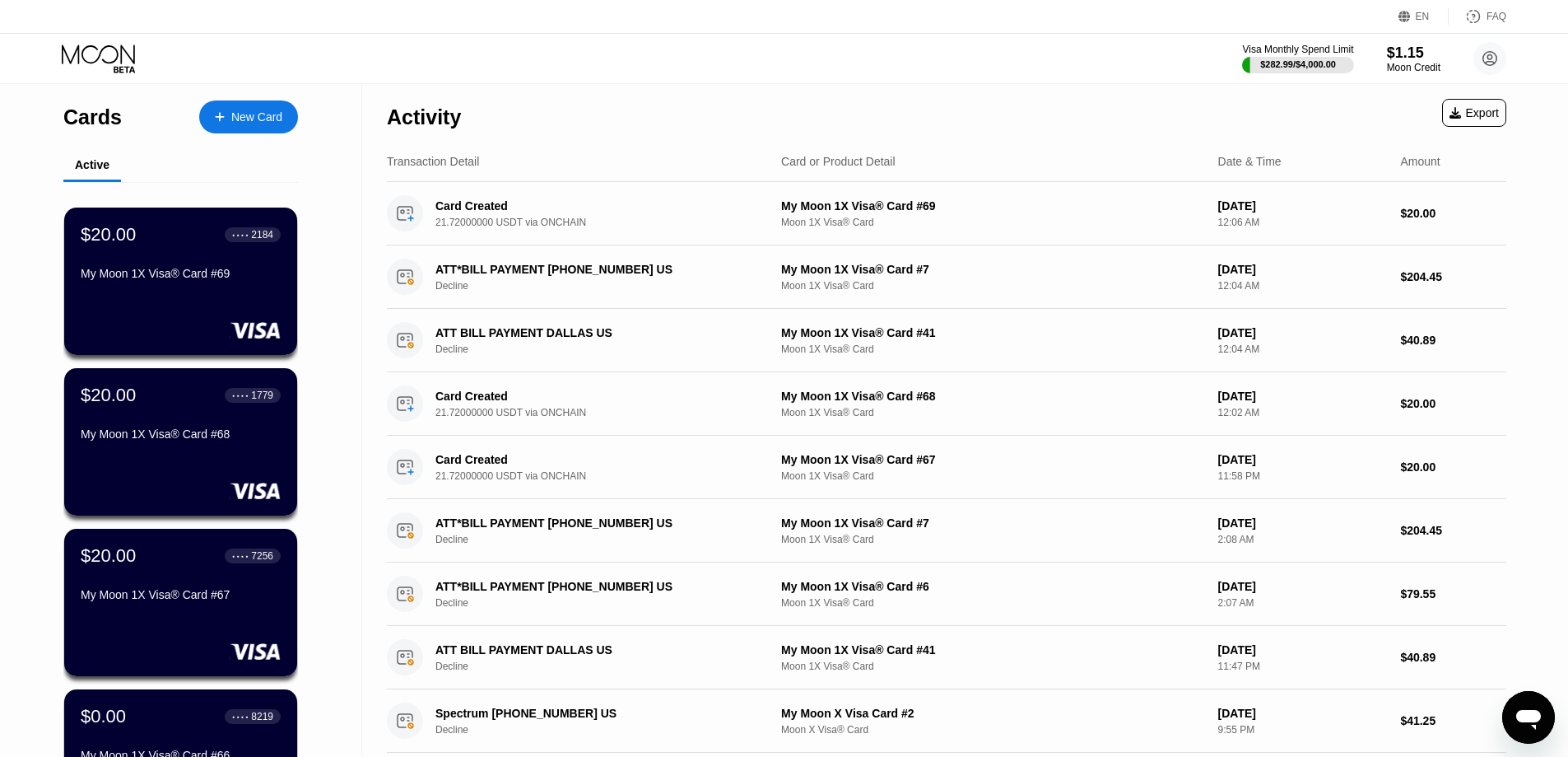
click at [234, 125] on div "New Card" at bounding box center [248, 118] width 99 height 33
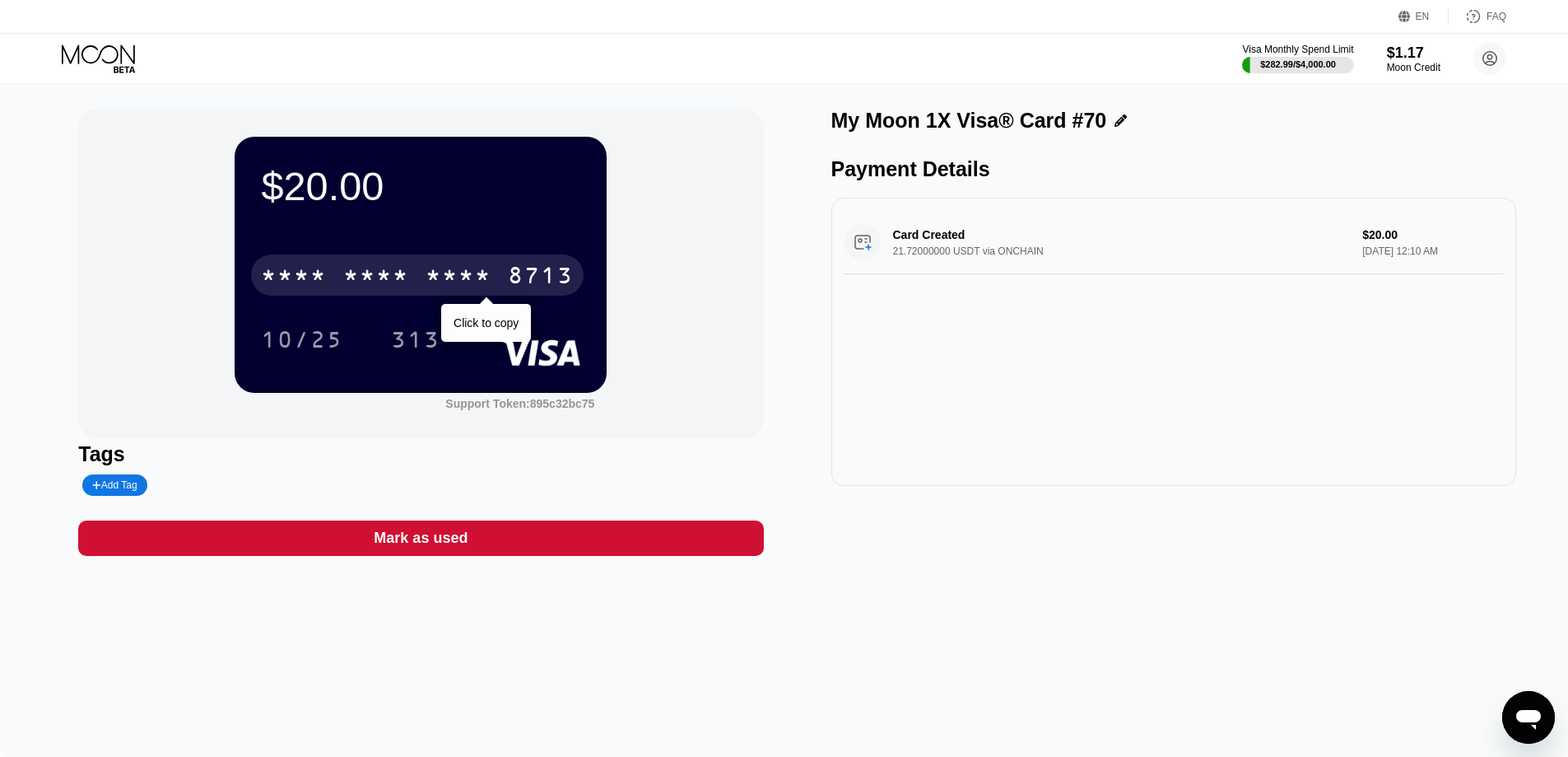
click at [353, 294] on div "* * * * * * * * * * * * 8713" at bounding box center [417, 275] width 332 height 41
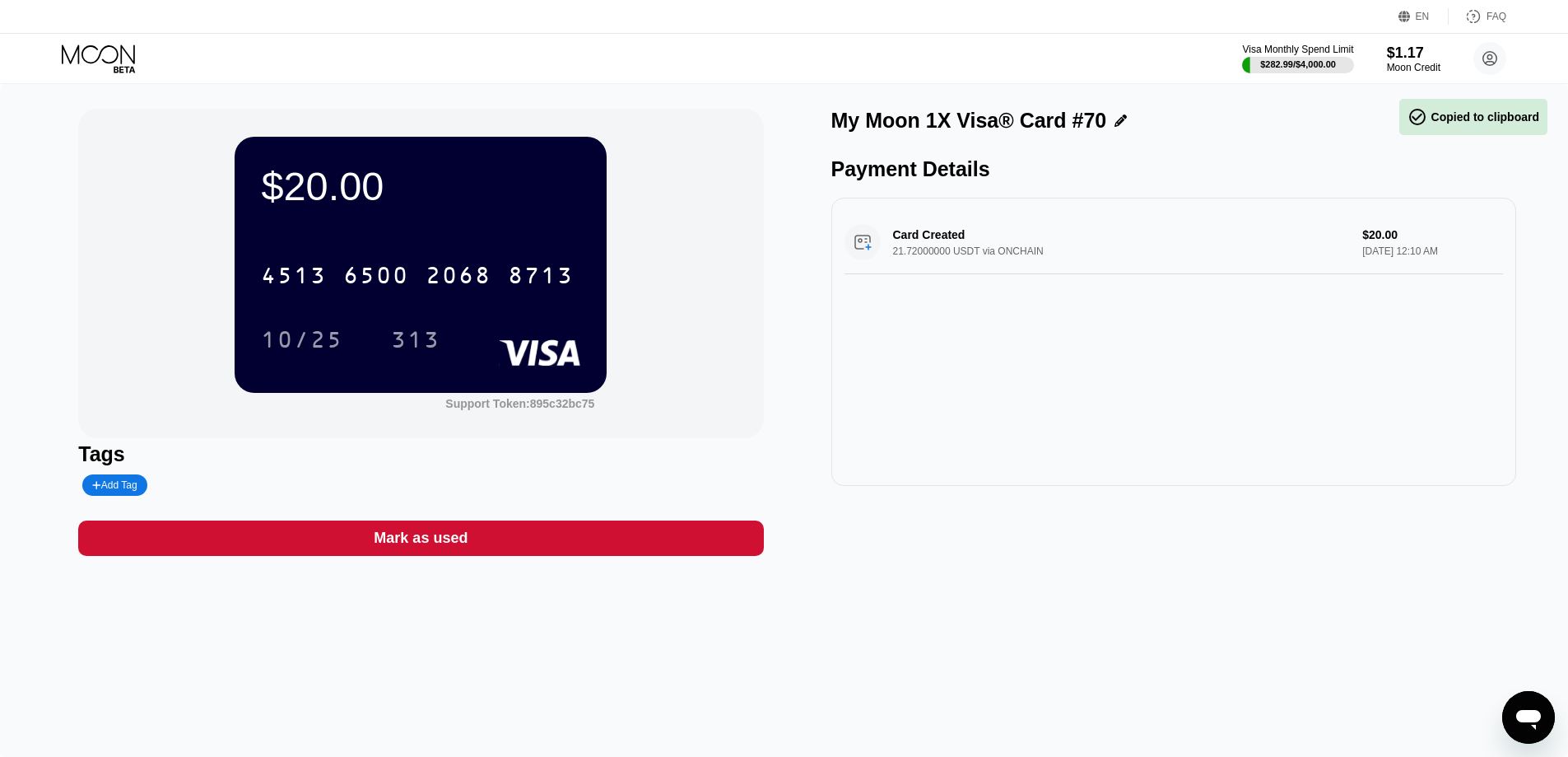
click at [314, 334] on div "10/25" at bounding box center [303, 341] width 82 height 26
click at [439, 342] on div "313" at bounding box center [416, 341] width 49 height 26
